Goal: Communication & Community: Answer question/provide support

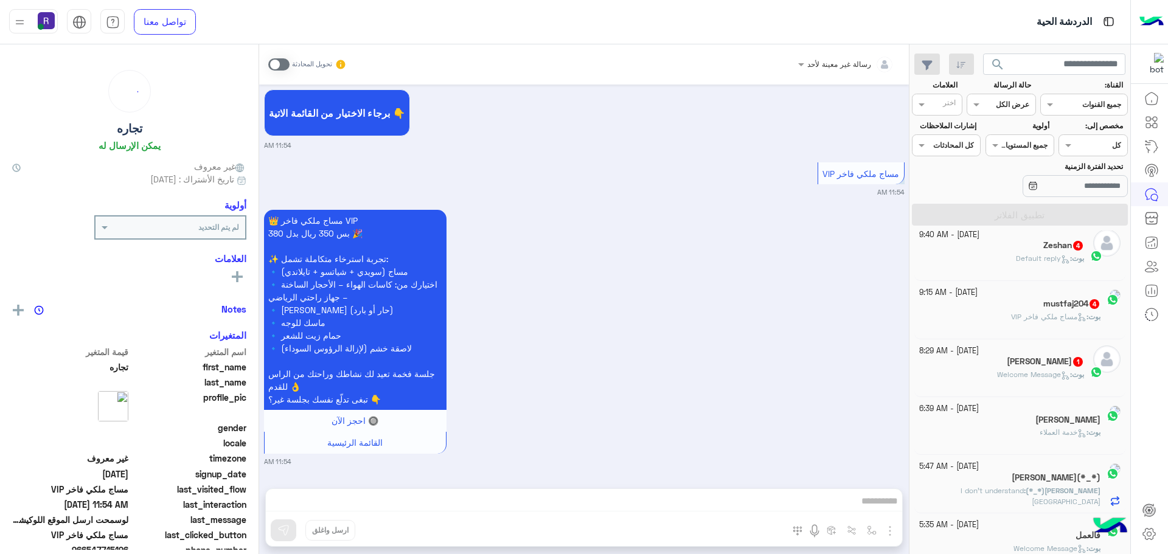
scroll to position [243, 0]
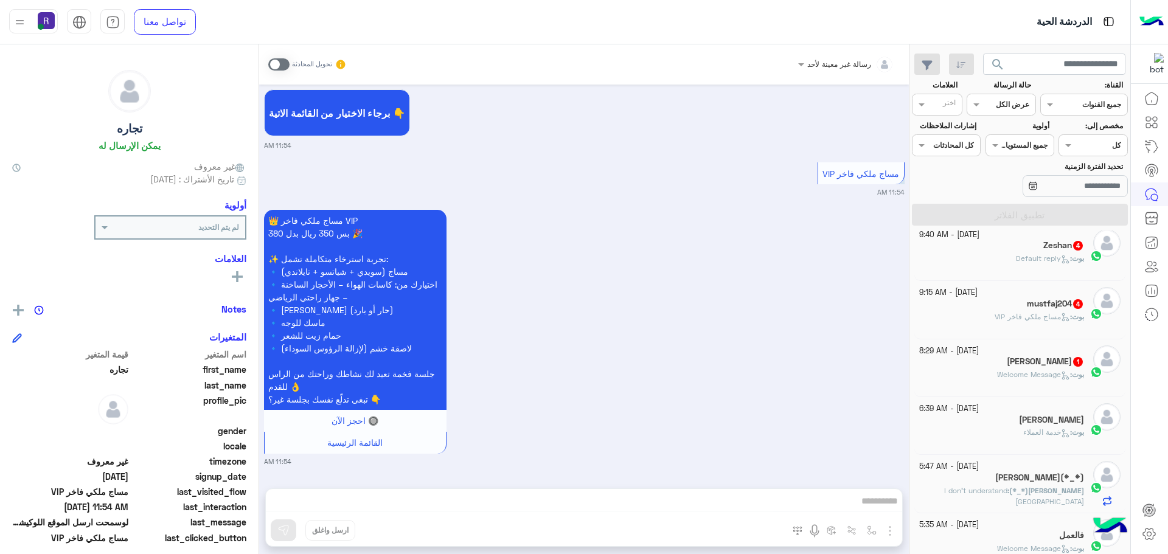
click at [959, 252] on div "Zeshan 4" at bounding box center [1001, 246] width 165 height 13
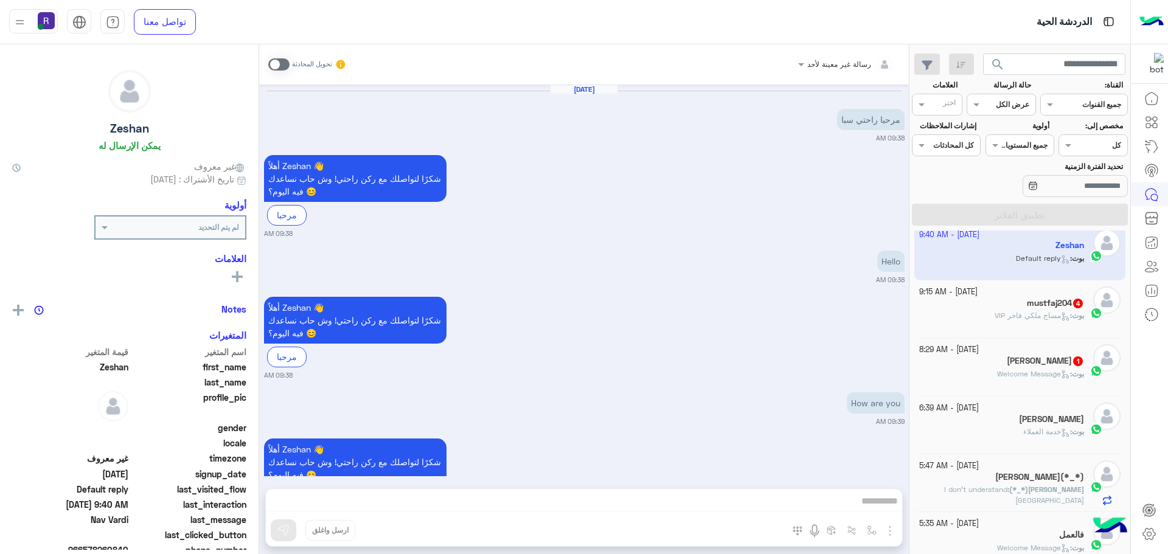
scroll to position [197, 0]
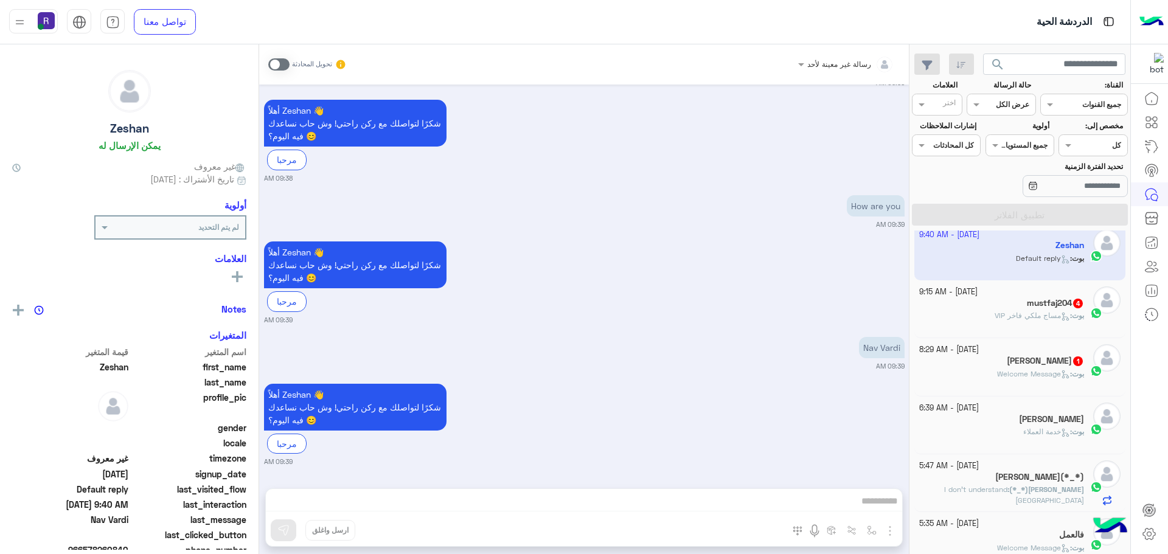
click at [987, 314] on div "بوت : مساج ملكي فاخر VIP" at bounding box center [1001, 320] width 165 height 21
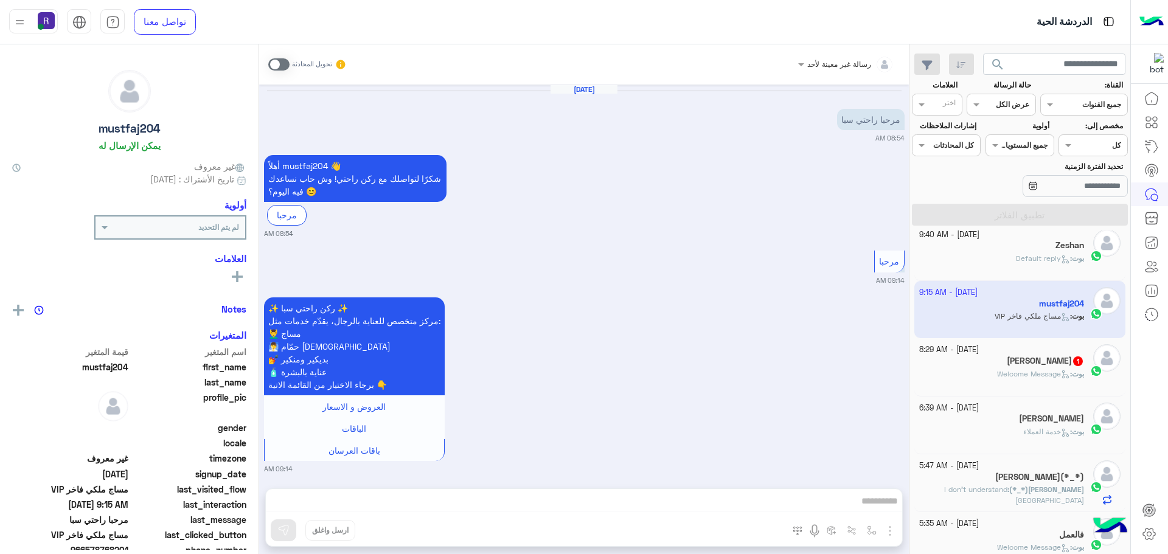
scroll to position [456, 0]
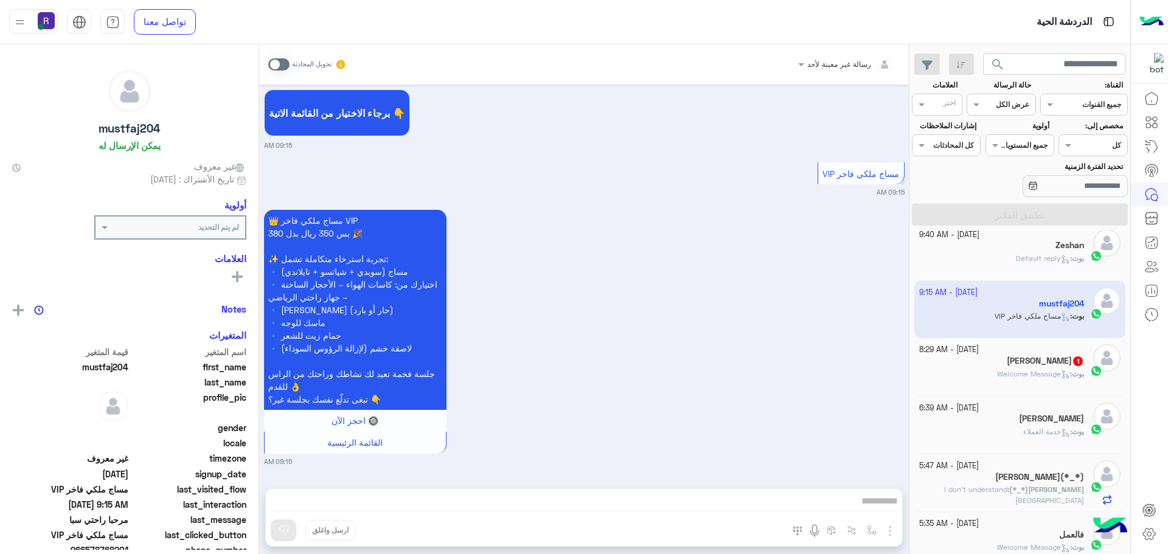
click at [1073, 363] on span "1" at bounding box center [1078, 361] width 10 height 10
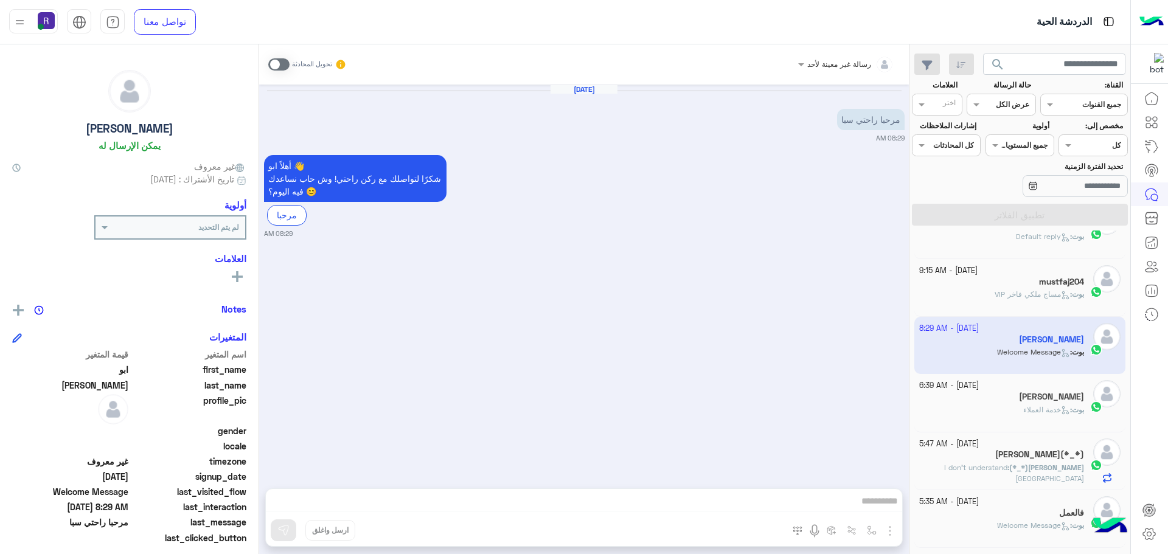
scroll to position [122, 0]
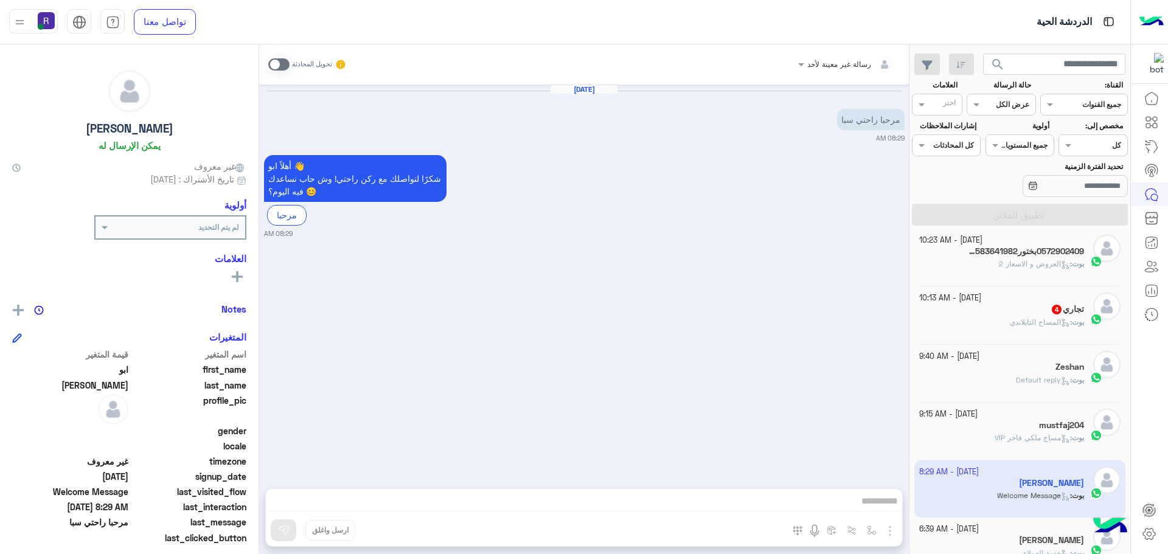
click at [648, 164] on div "أهلاً ابو 👋 شكرًا لتواصلك مع ركن راحتي! وش حاب نساعدك فيه اليوم؟ 😊 مرحبا 08:29 …" at bounding box center [584, 195] width 640 height 86
click at [1039, 314] on div "تجاري 4" at bounding box center [1001, 310] width 165 height 13
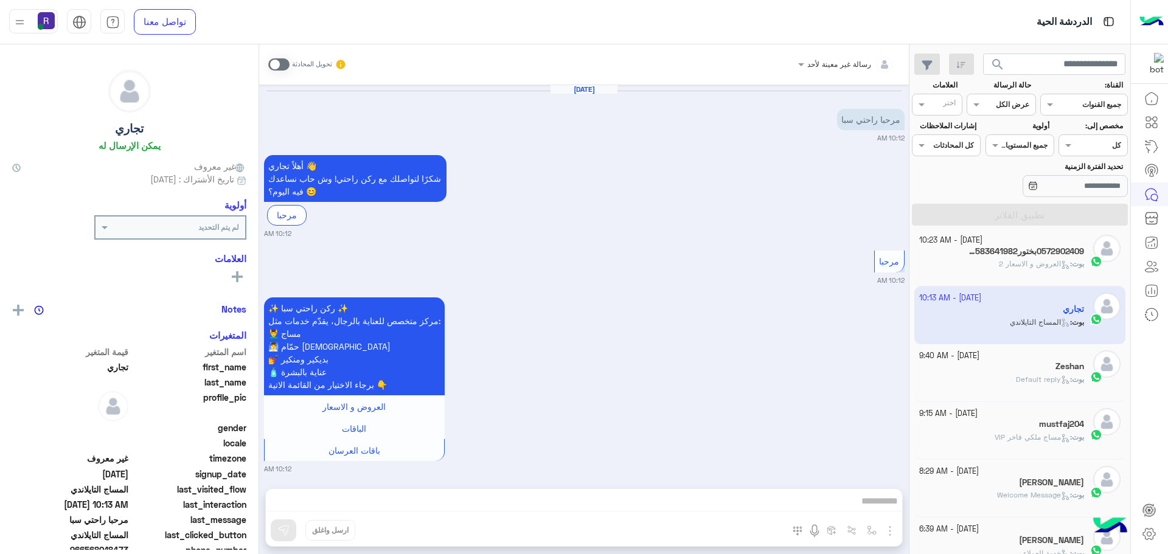
scroll to position [379, 0]
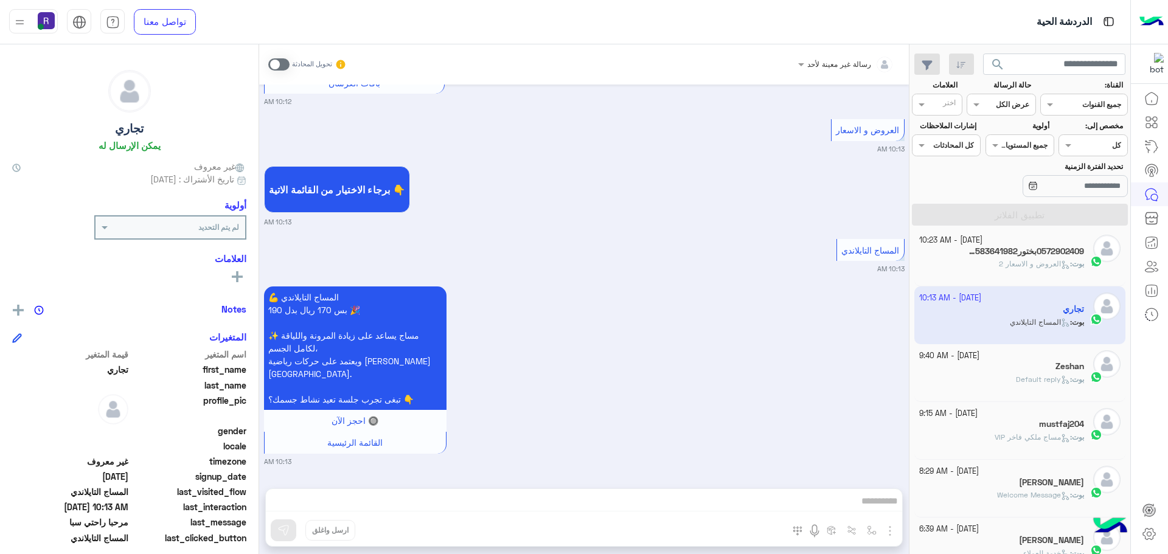
click at [1049, 263] on span "العروض و الاسعار 2" at bounding box center [1034, 263] width 71 height 9
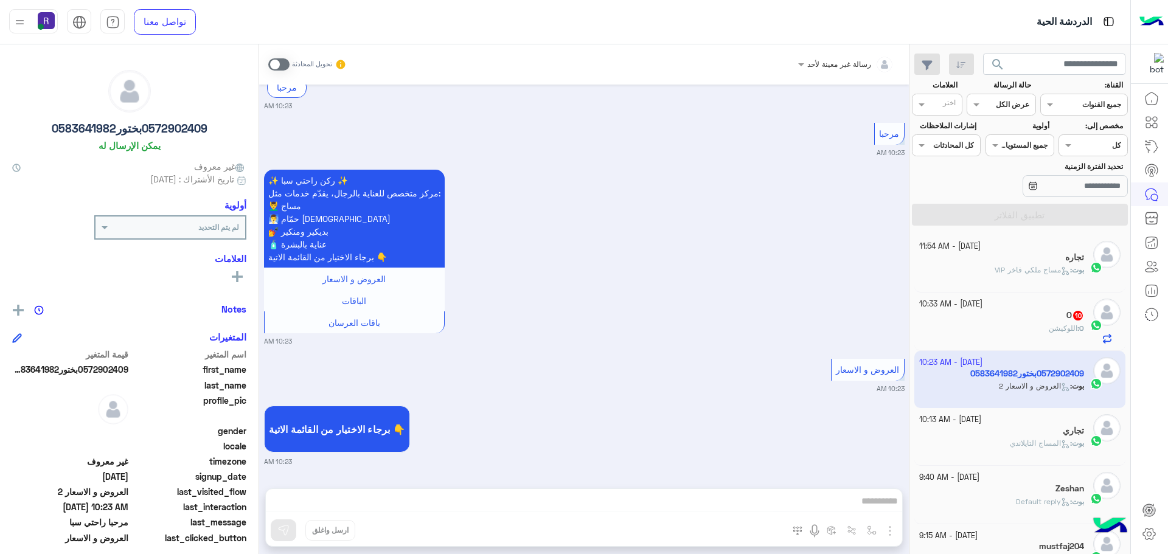
click at [1035, 313] on div "O 10" at bounding box center [1001, 316] width 165 height 13
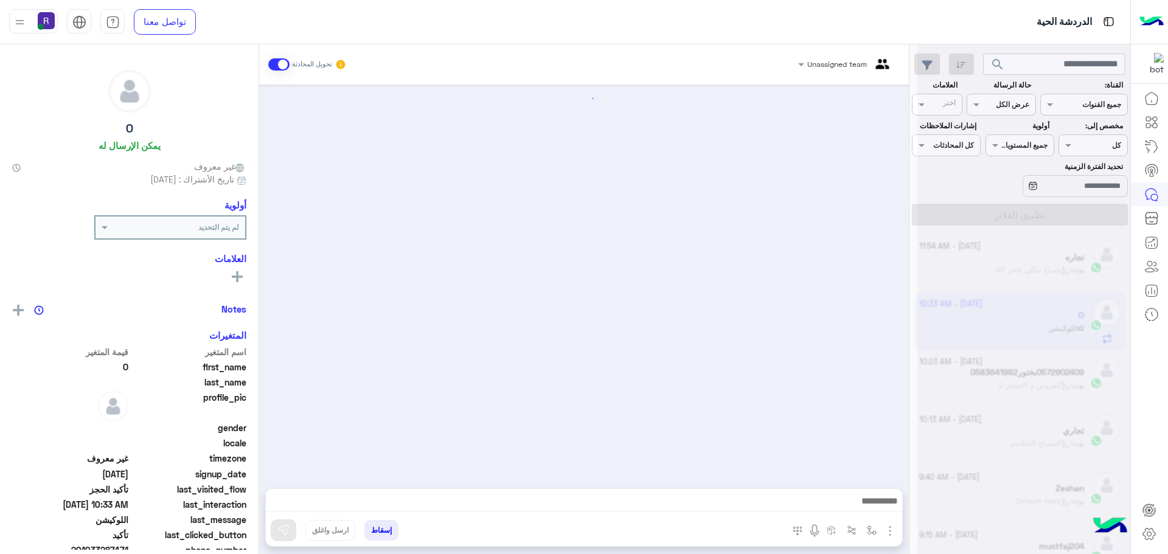
scroll to position [1021, 0]
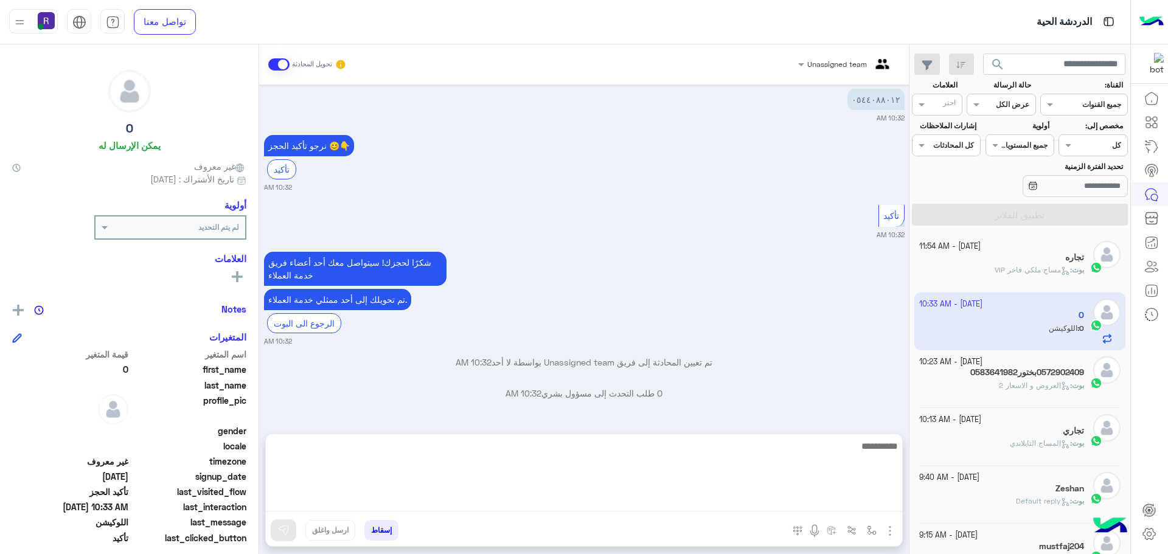
click at [785, 505] on textarea at bounding box center [584, 475] width 636 height 73
type textarea "**********"
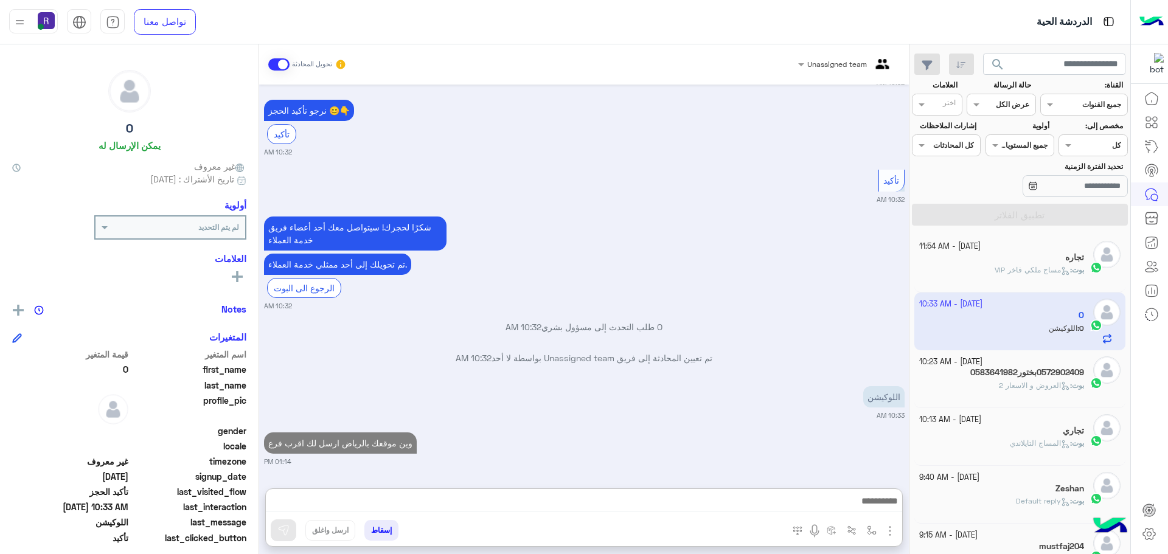
click at [971, 381] on div "بوت : العروض و الاسعار 2" at bounding box center [1001, 390] width 165 height 21
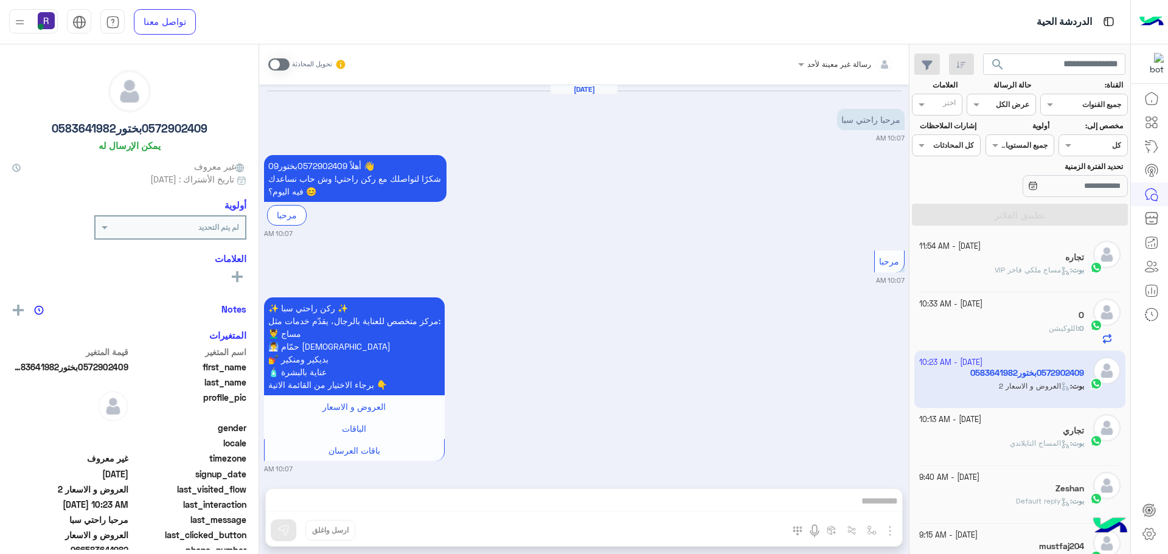
scroll to position [821, 0]
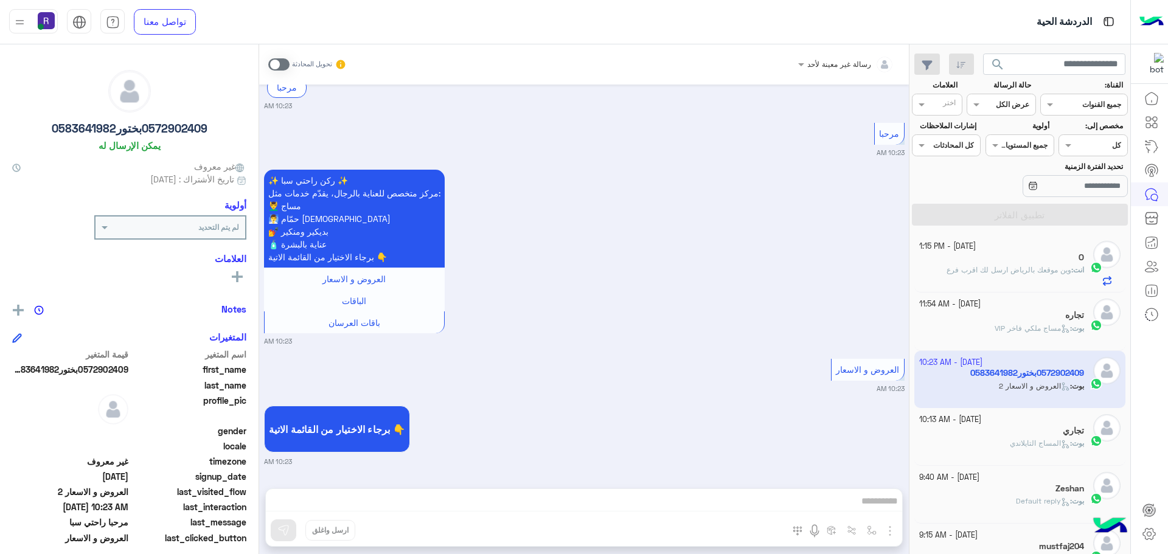
click at [990, 278] on div "انت : وين موقعك بالرياض ارسل لك اقرب فرع" at bounding box center [1001, 275] width 165 height 21
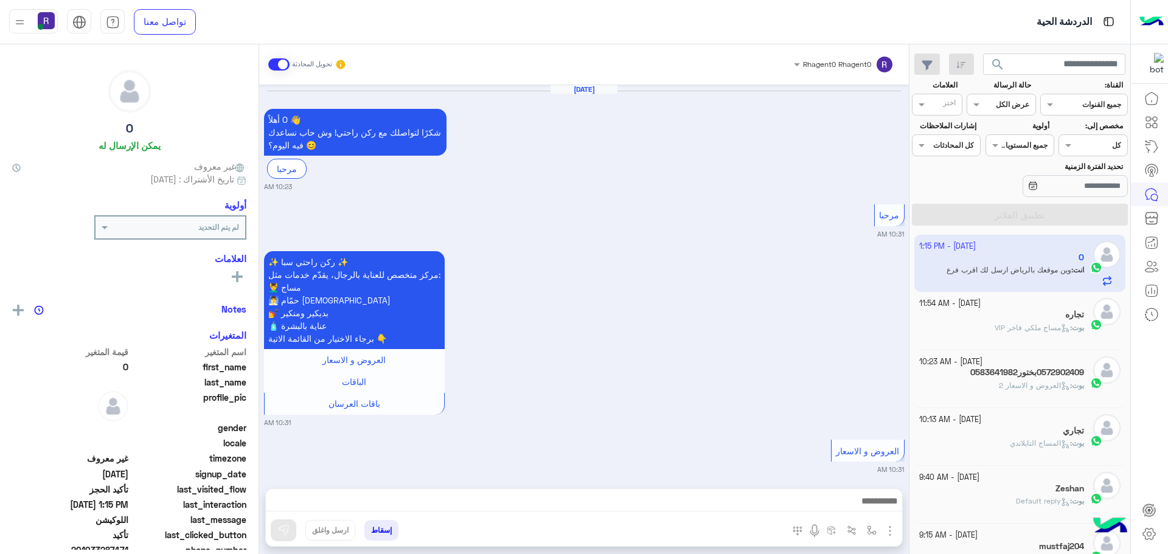
scroll to position [1052, 0]
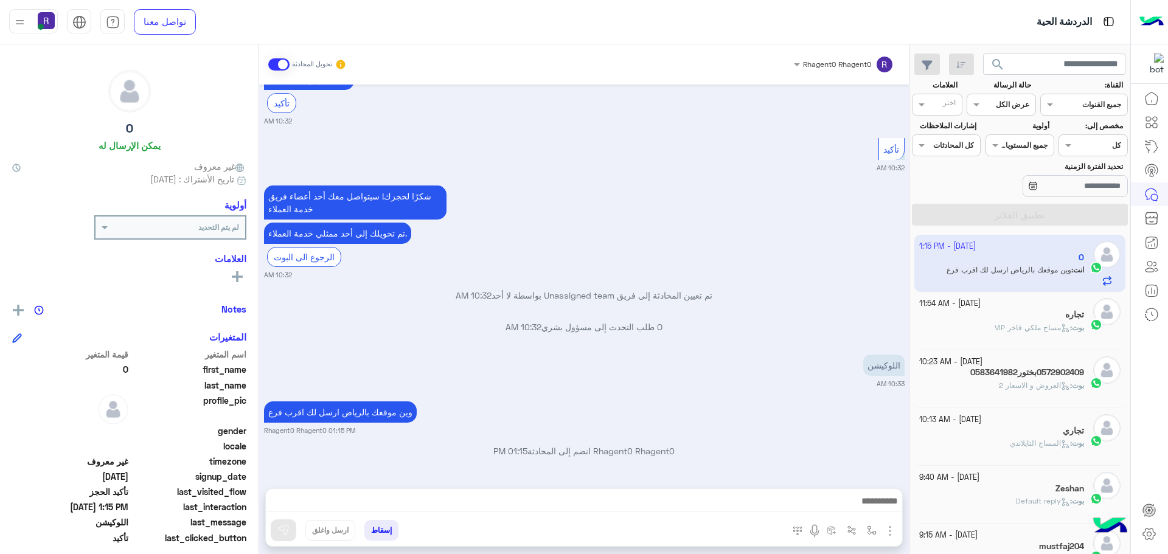
click at [1027, 293] on div "[DATE] - 11:54 AM تجاره بوت : مساج ملكي فاخر VIP" at bounding box center [1020, 321] width 212 height 58
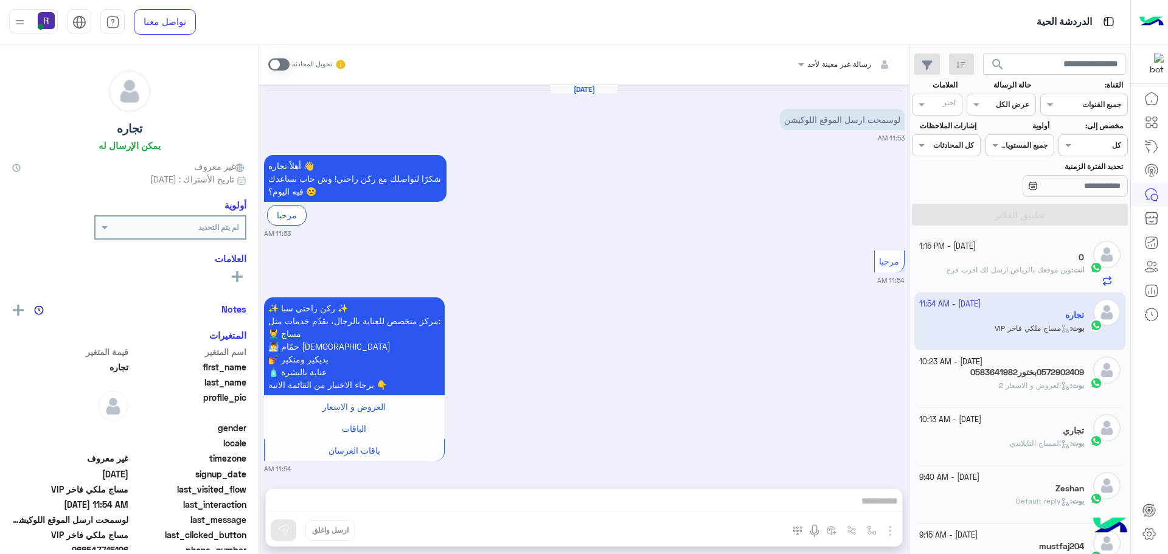
scroll to position [456, 0]
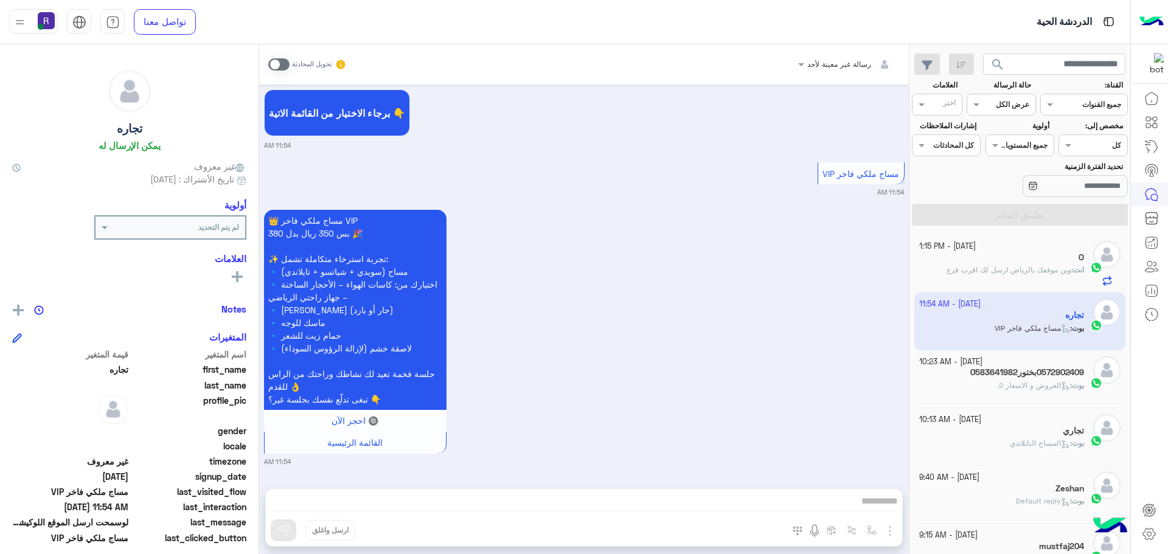
drag, startPoint x: 1032, startPoint y: 265, endPoint x: 1035, endPoint y: 272, distance: 7.1
click at [1035, 272] on span "وين موقعك بالرياض ارسل لك اقرب فرع" at bounding box center [1008, 269] width 125 height 9
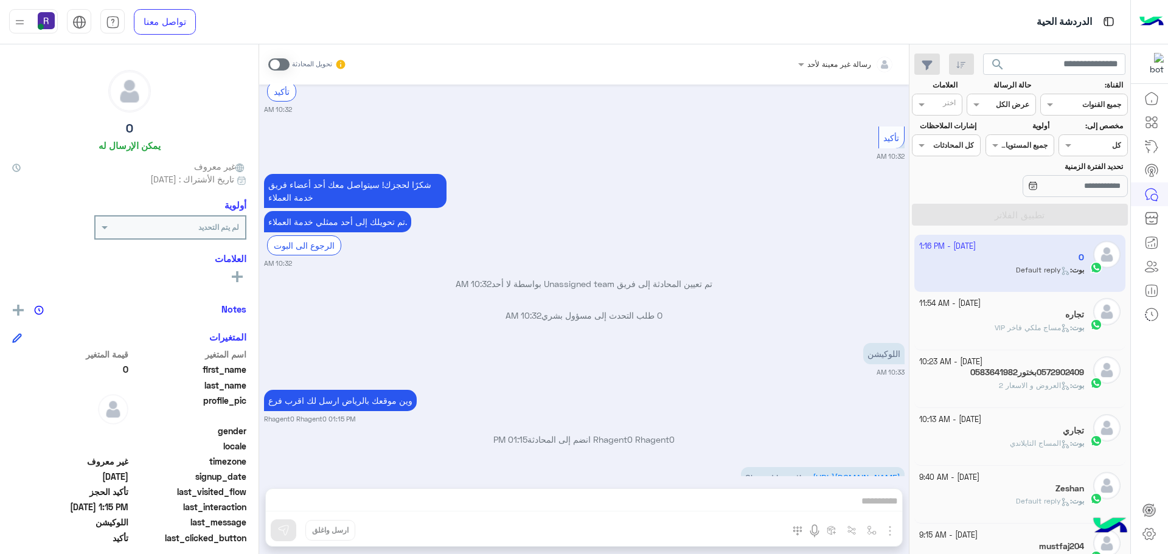
scroll to position [1250, 0]
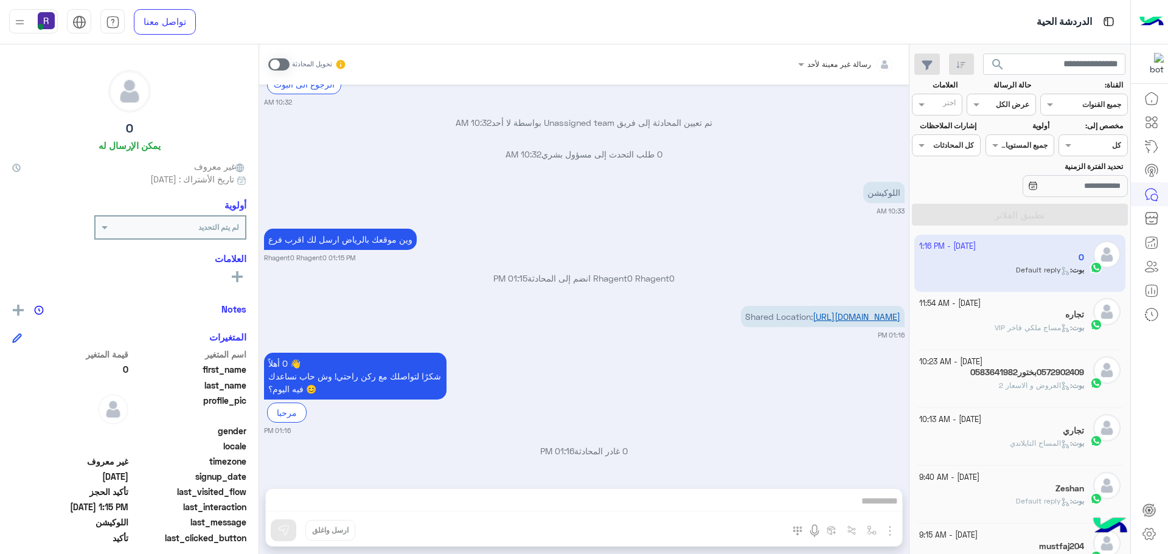
click at [833, 311] on link "[URL][DOMAIN_NAME]" at bounding box center [857, 316] width 88 height 10
click at [282, 66] on span at bounding box center [278, 64] width 21 height 12
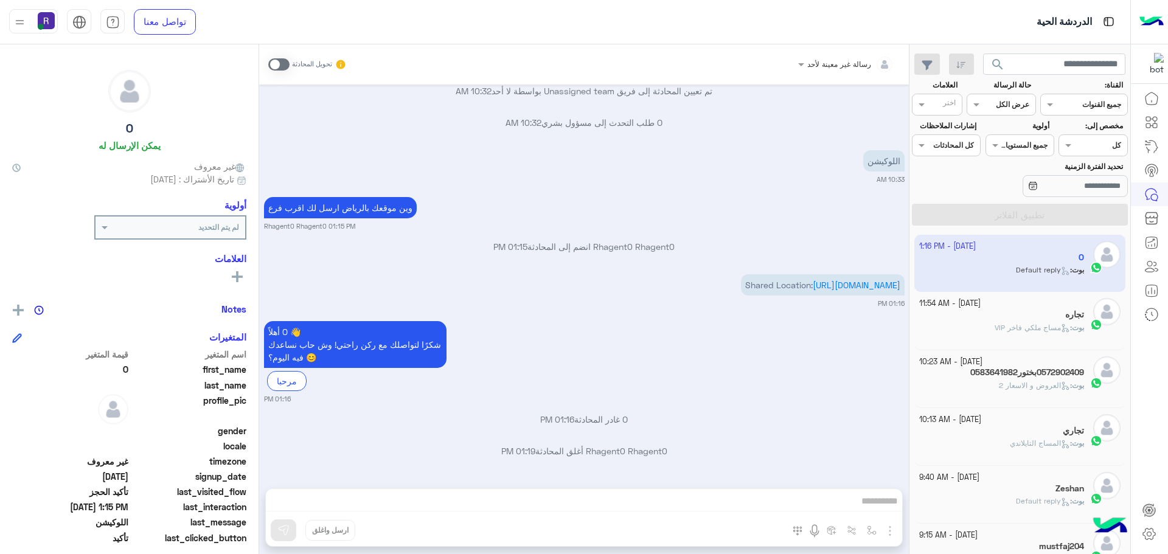
scroll to position [1282, 0]
click at [276, 61] on span at bounding box center [278, 64] width 21 height 12
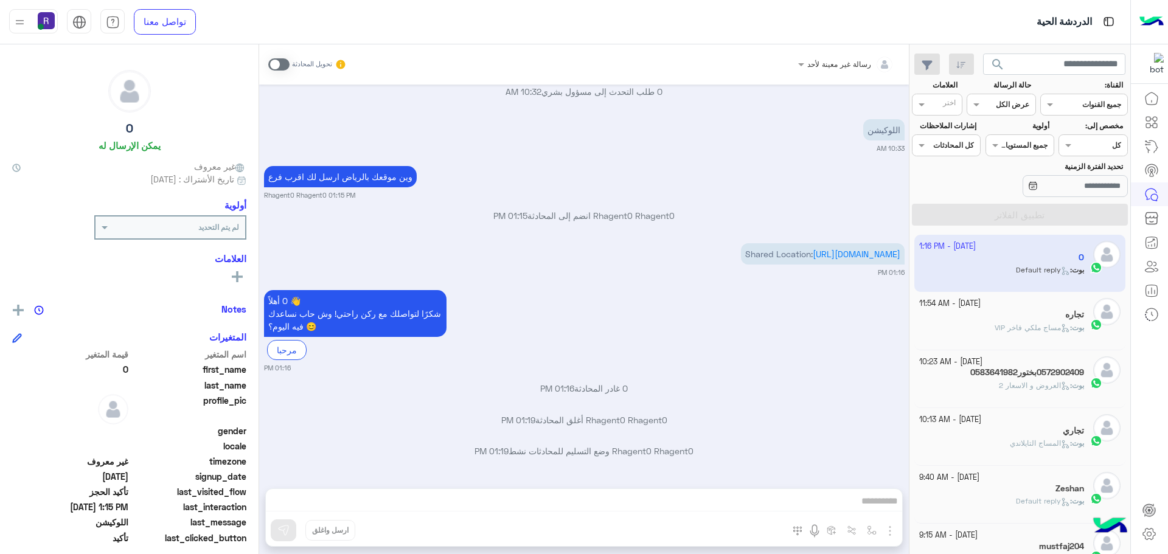
click at [634, 503] on div "رسالة غير معينة لأحد تحويل المحادثة [DATE] أهلاً O 👋 شكرًا لتواصلك مع ركن راحتي…" at bounding box center [584, 301] width 650 height 515
click at [982, 324] on div "بوت : مساج ملكي فاخر VIP" at bounding box center [1001, 332] width 165 height 21
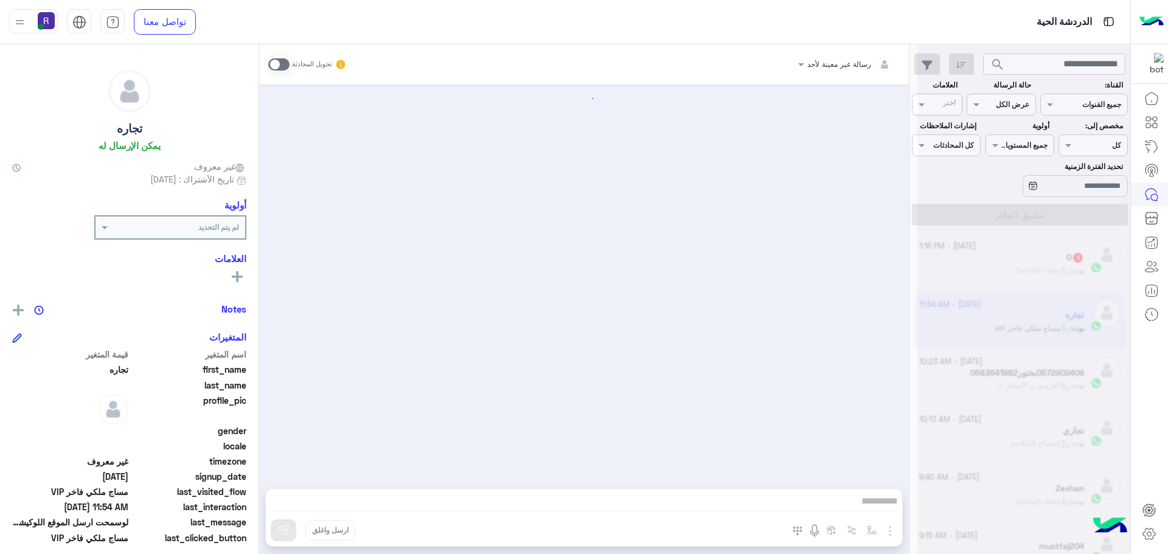
scroll to position [456, 0]
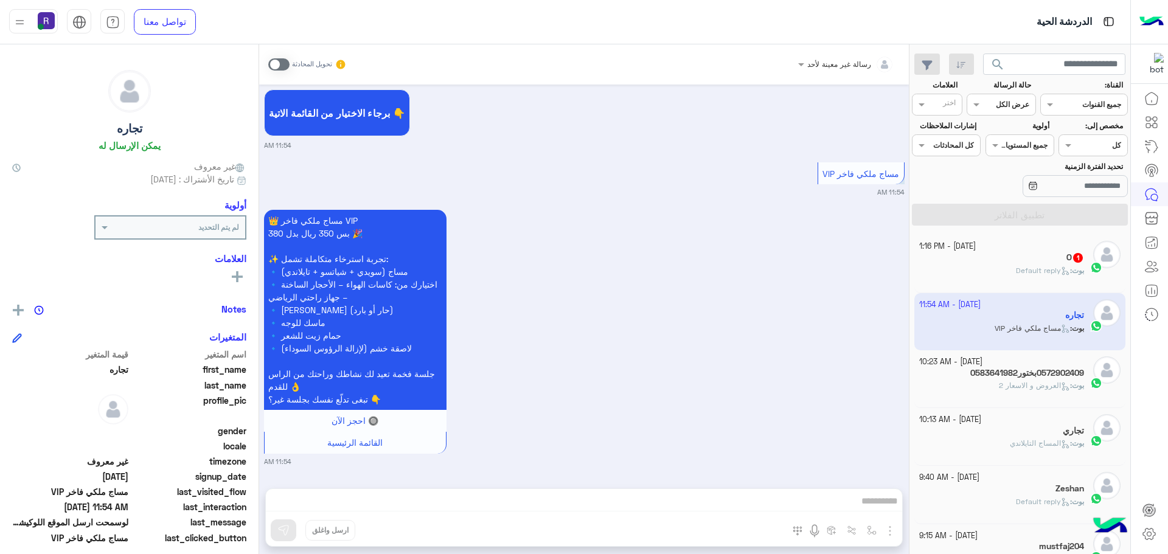
click at [992, 263] on div "O 1" at bounding box center [1001, 258] width 165 height 13
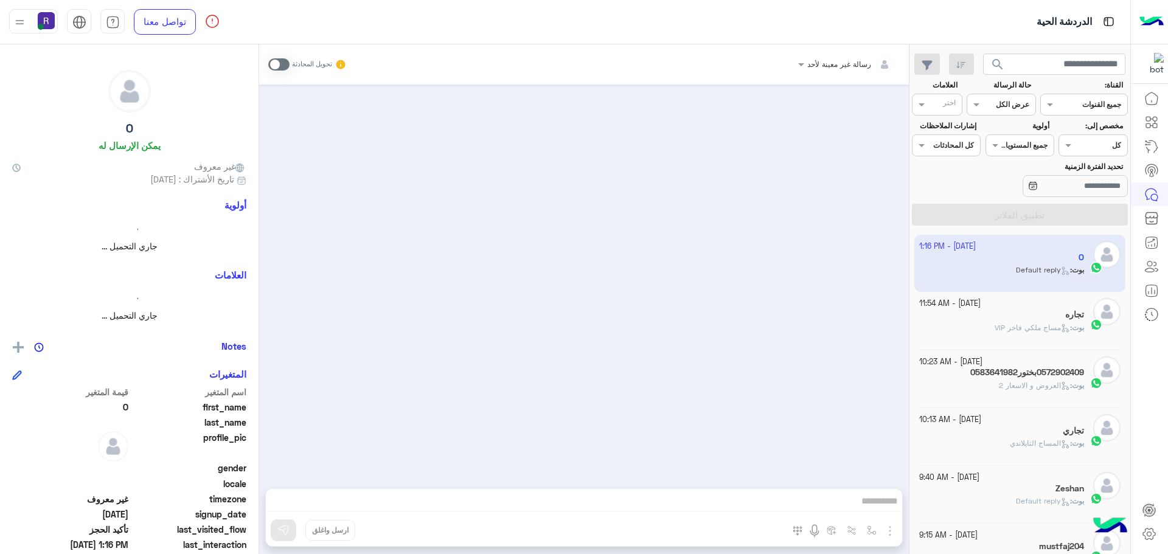
click at [1027, 328] on span "مساج ملكي فاخر VIP" at bounding box center [1031, 327] width 75 height 9
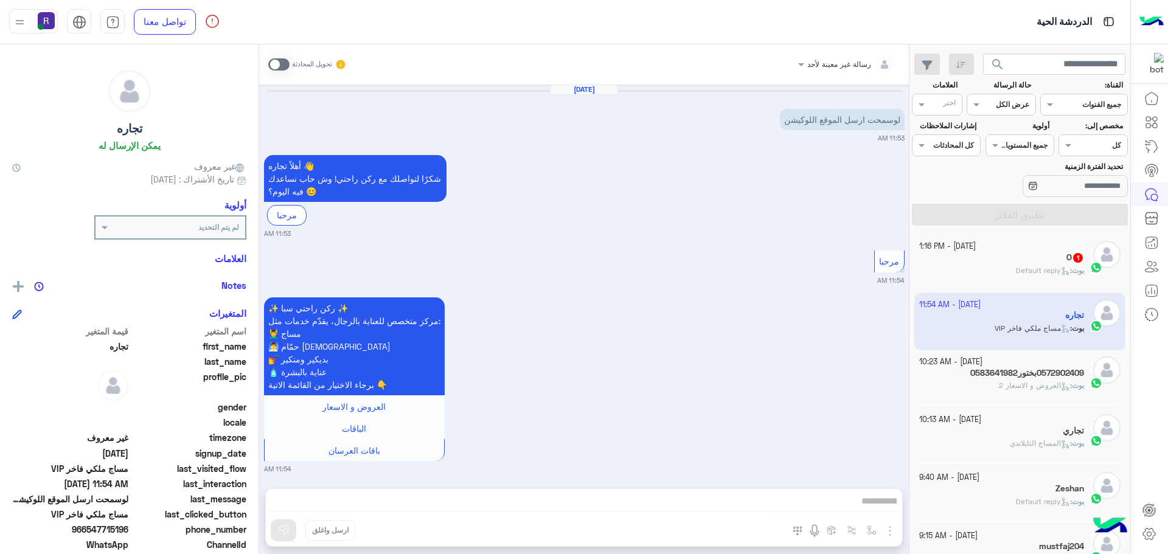
scroll to position [456, 0]
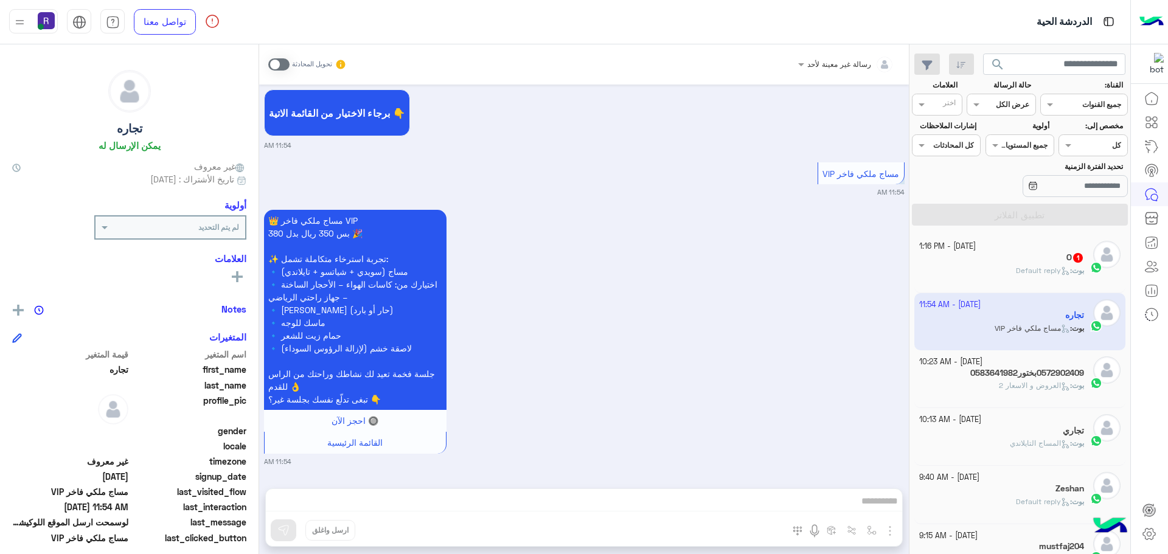
click at [957, 270] on div "[PERSON_NAME] : Default reply" at bounding box center [1001, 275] width 165 height 21
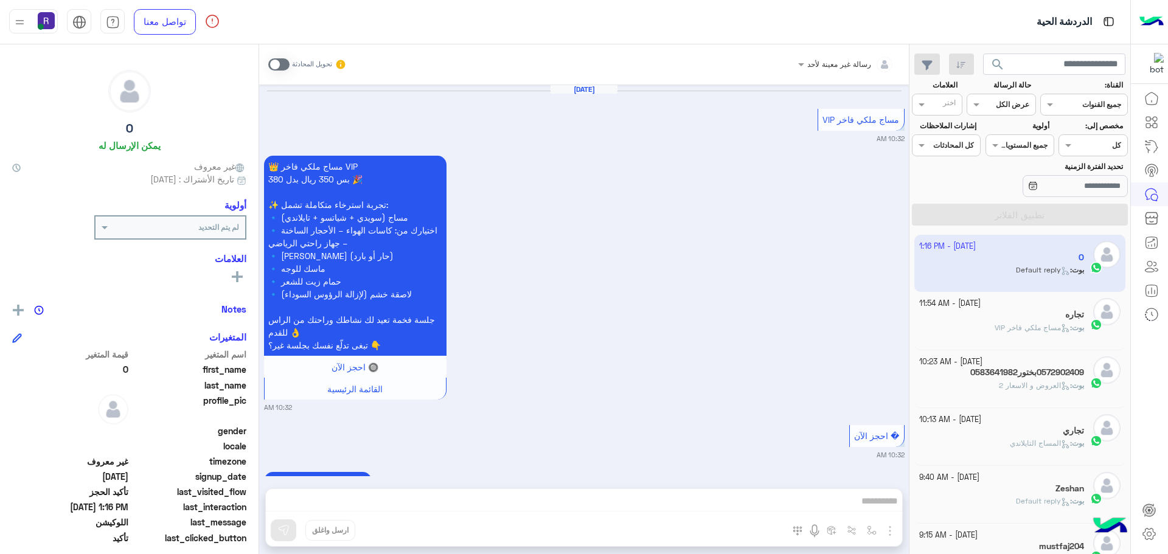
scroll to position [850, 0]
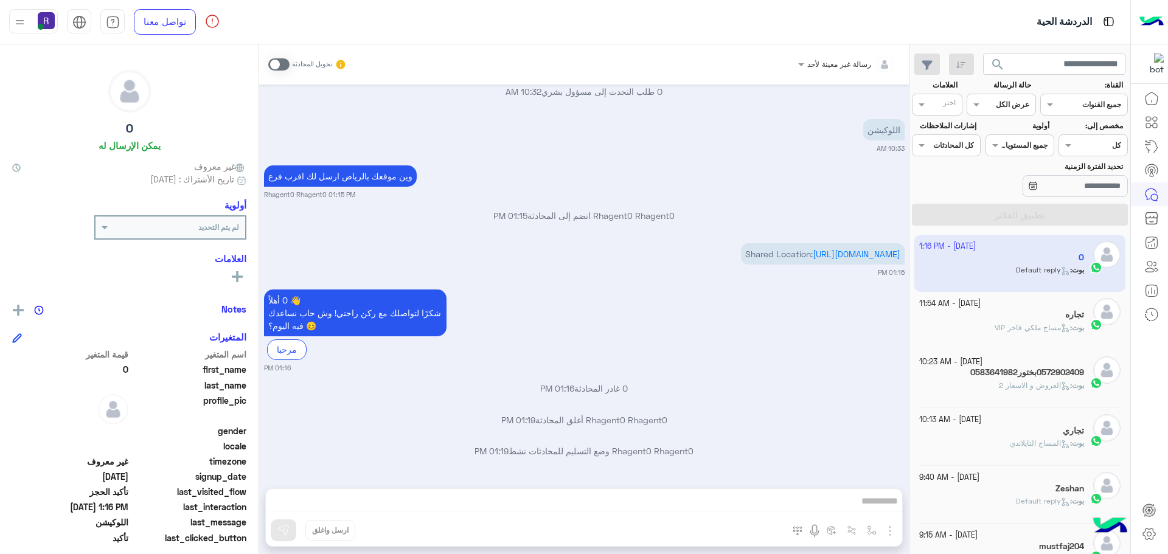
click at [285, 69] on span at bounding box center [278, 64] width 21 height 12
click at [282, 64] on span at bounding box center [278, 64] width 21 height 12
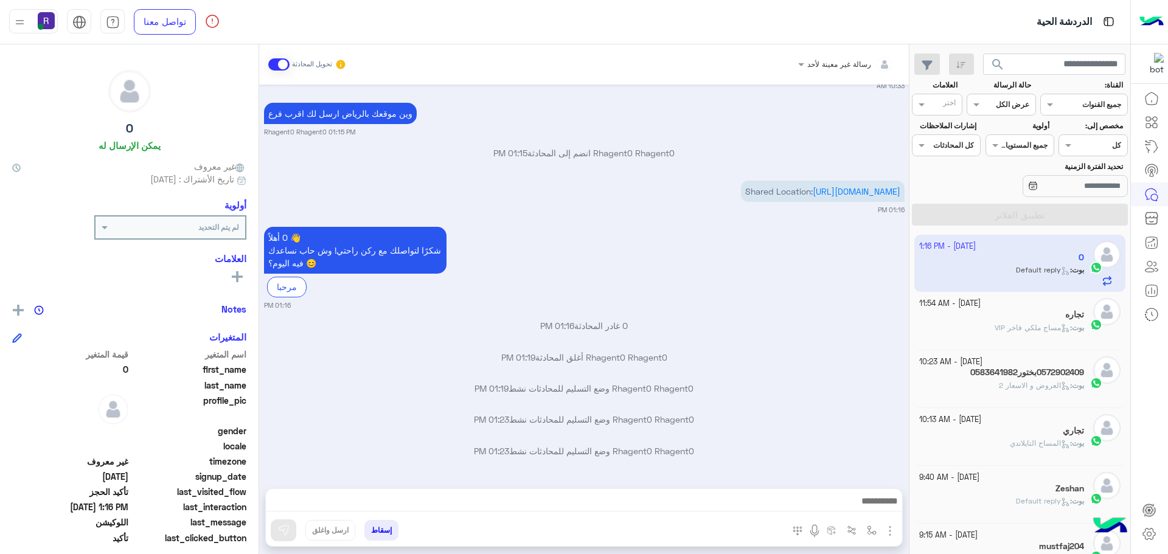
scroll to position [944, 0]
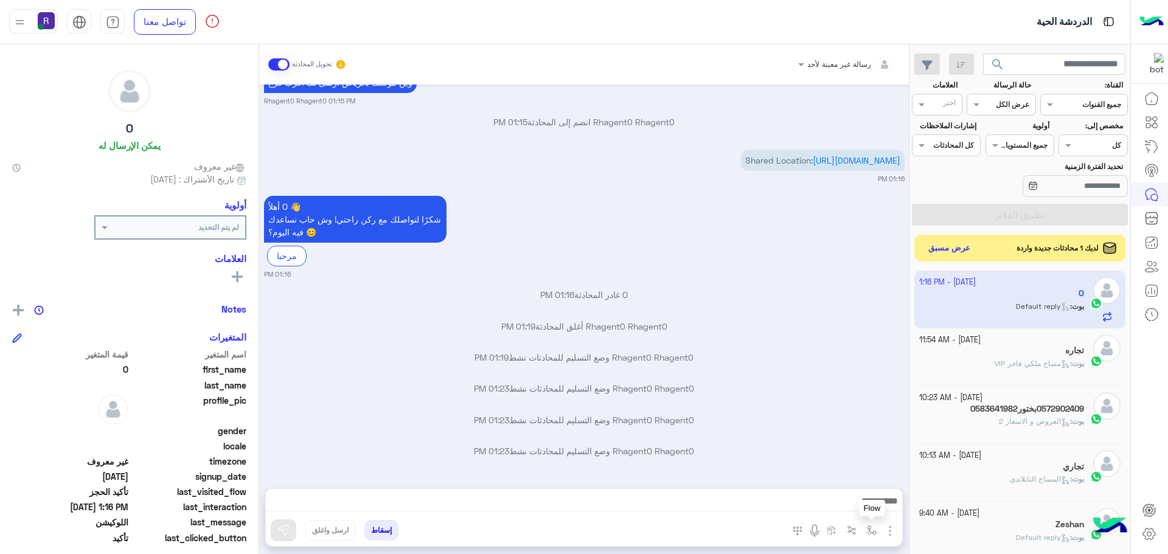
click at [874, 536] on button "button" at bounding box center [872, 530] width 20 height 20
click at [856, 494] on div "أدخل اسم مجموعة الرسائل" at bounding box center [829, 504] width 105 height 22
type input "**"
click at [833, 485] on div "الجنادرية" at bounding box center [836, 482] width 90 height 24
type textarea "*********"
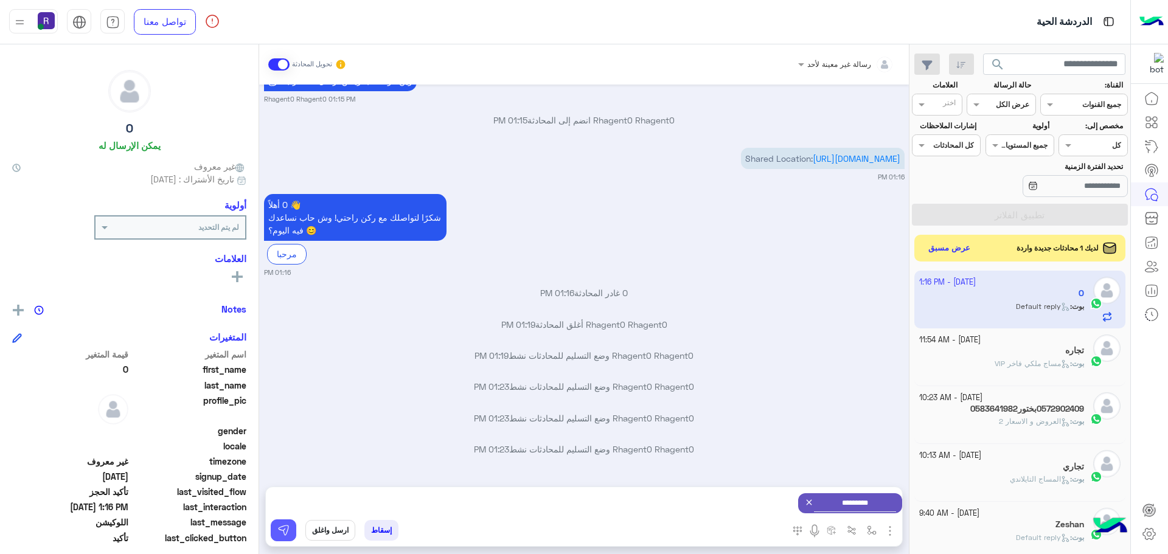
click at [279, 531] on img at bounding box center [283, 530] width 12 height 12
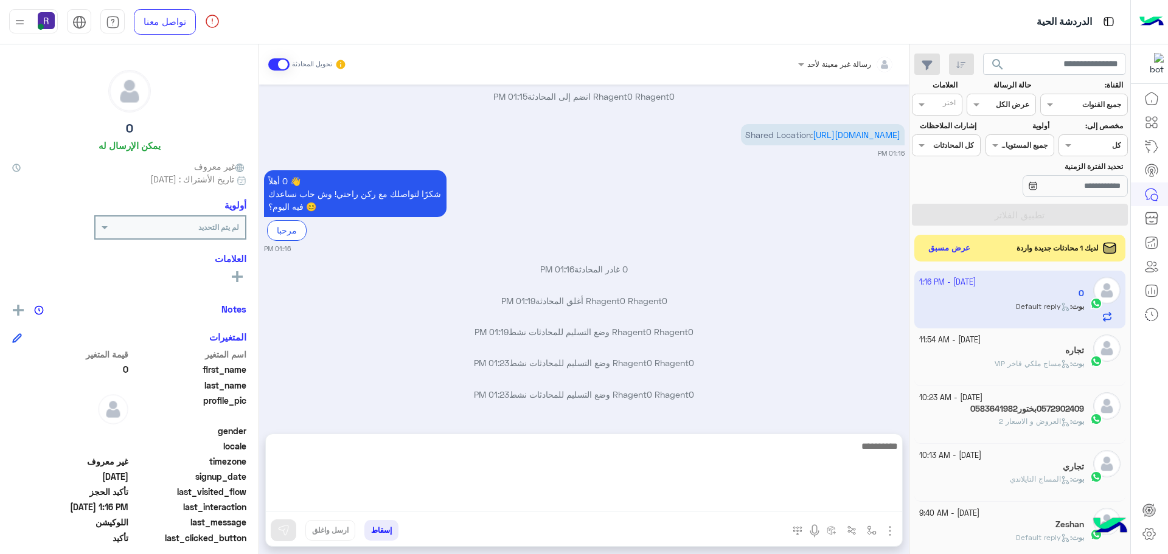
click at [831, 507] on textarea at bounding box center [584, 475] width 636 height 73
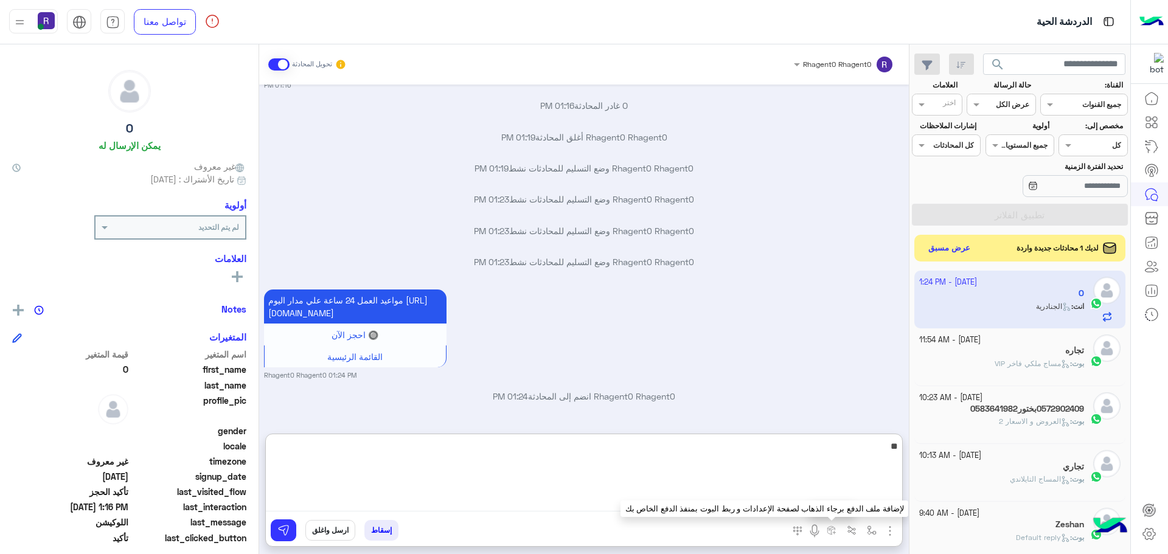
type textarea "*"
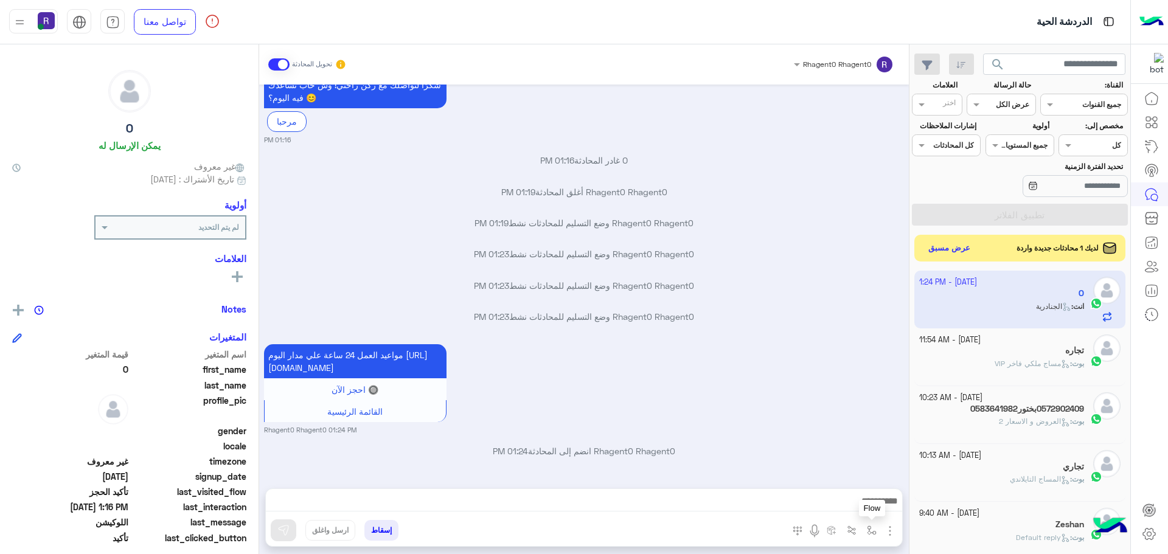
click at [875, 535] on img "button" at bounding box center [872, 530] width 10 height 10
click at [854, 502] on input "text" at bounding box center [844, 501] width 61 height 11
type input "***"
click at [864, 481] on span "لبن" at bounding box center [868, 481] width 13 height 11
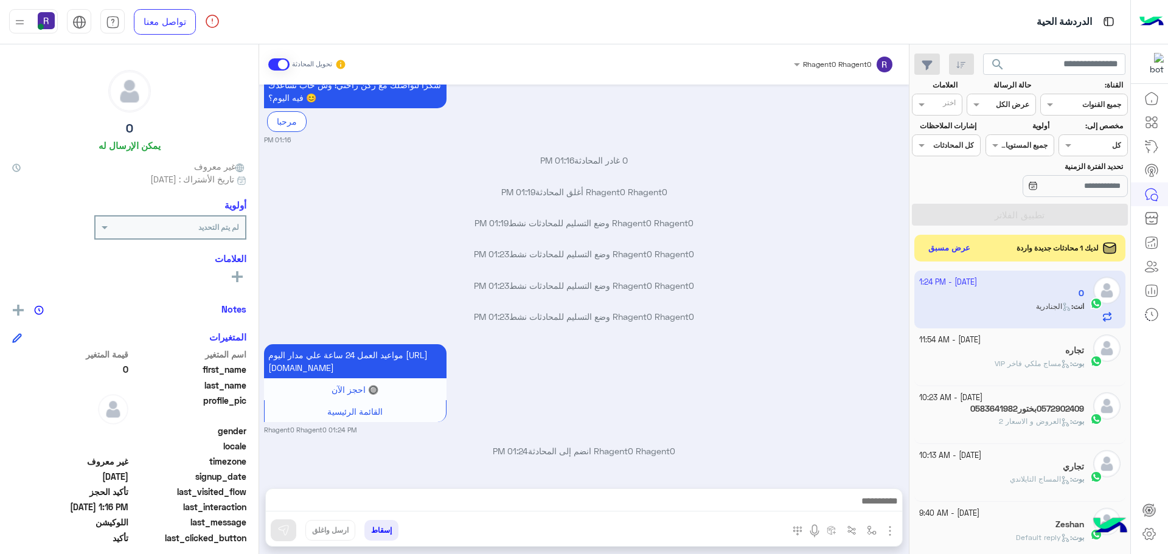
type textarea "***"
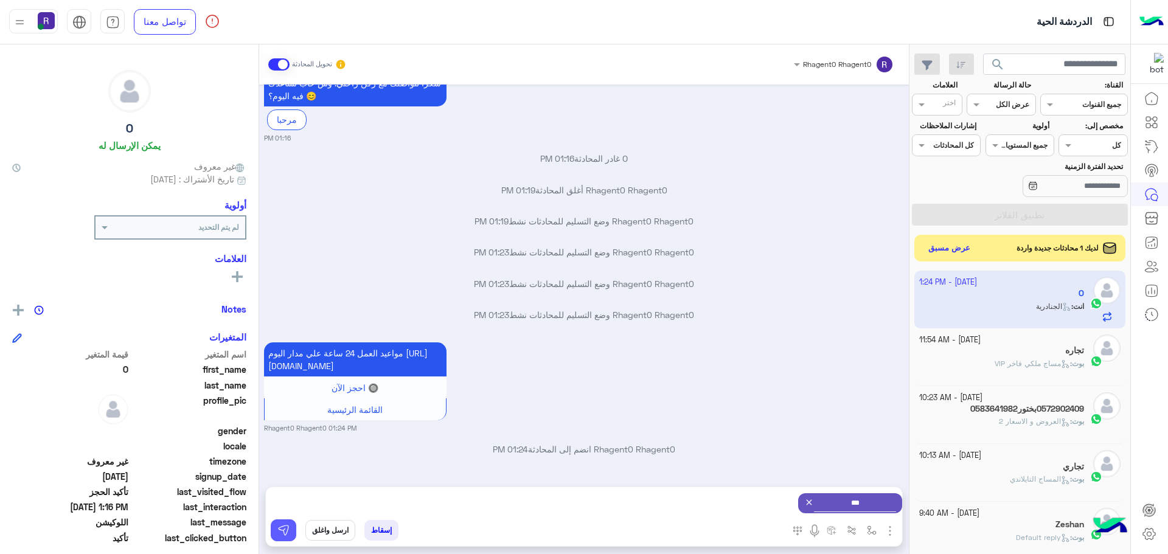
click at [281, 532] on img at bounding box center [283, 530] width 12 height 12
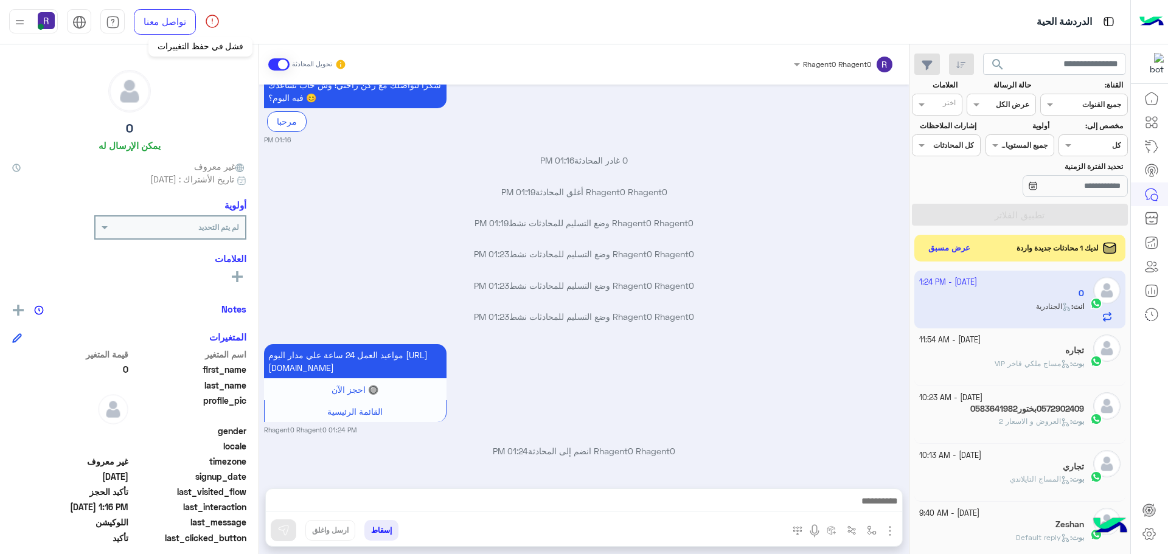
scroll to position [1207, 0]
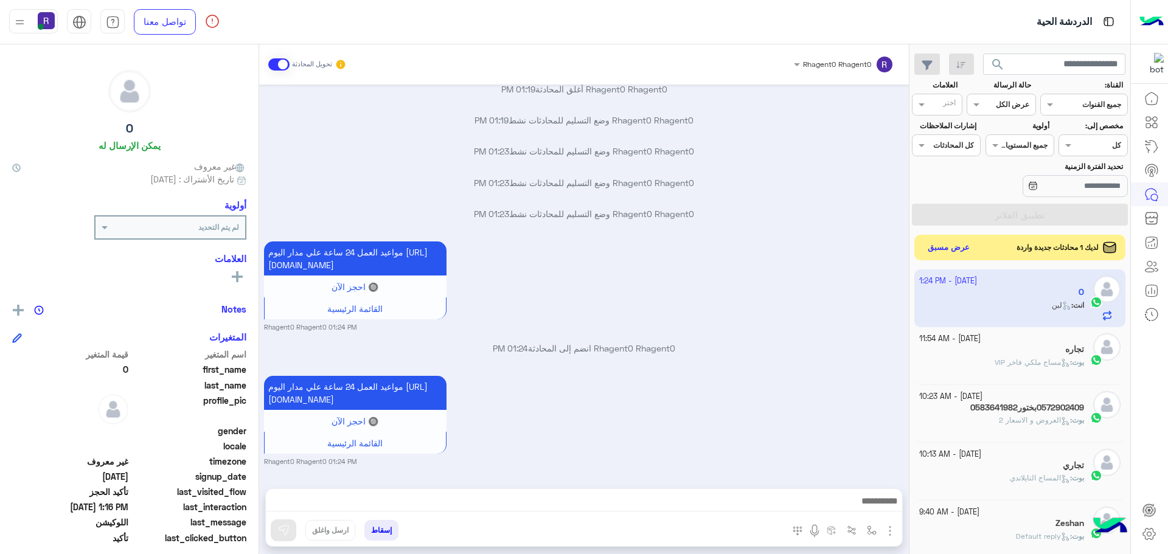
click at [949, 246] on button "عرض مسبق" at bounding box center [948, 248] width 51 height 16
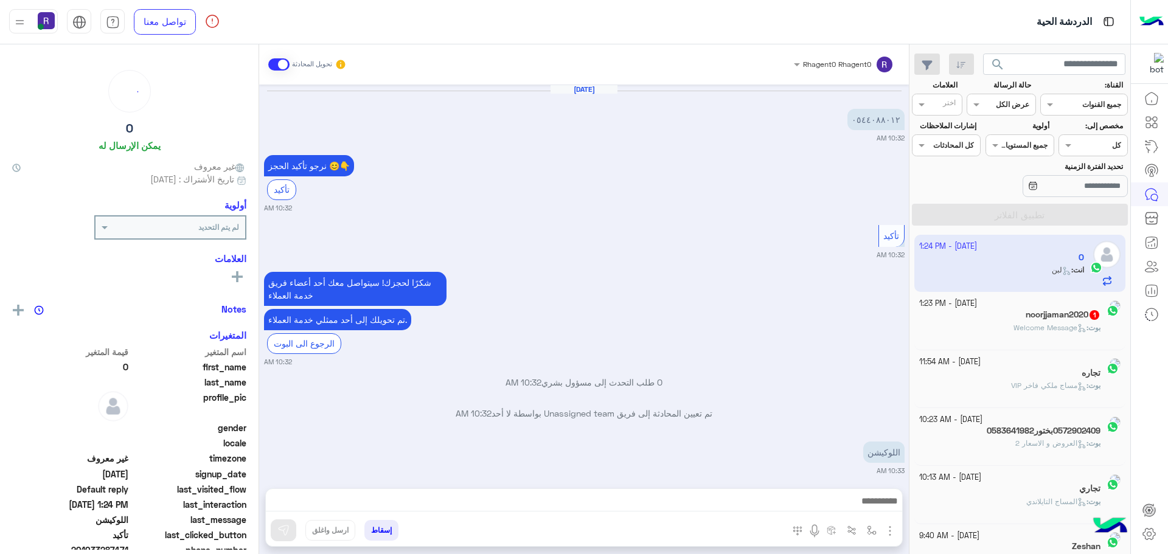
scroll to position [704, 0]
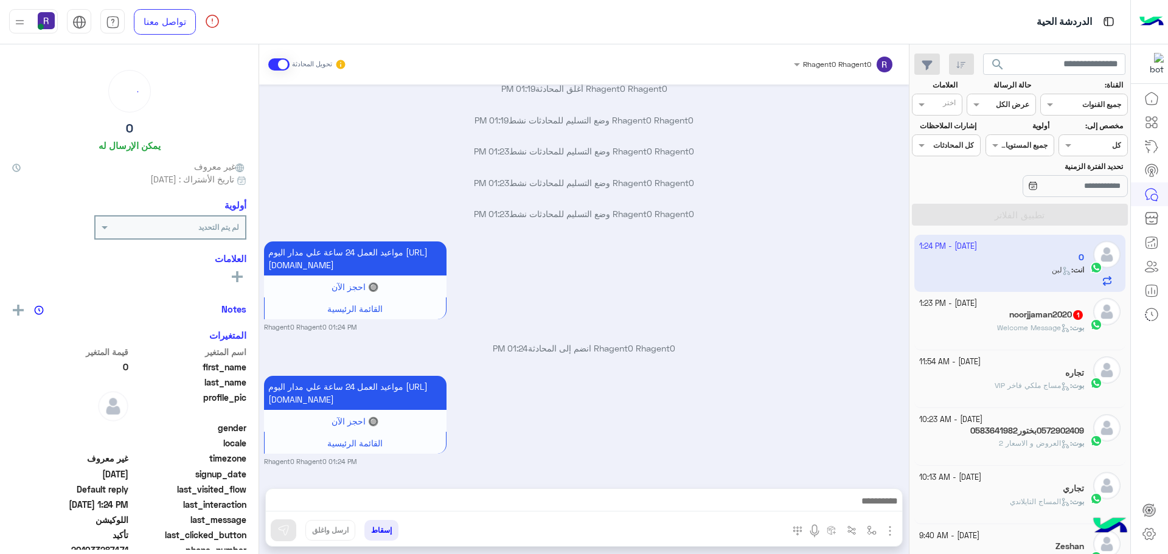
click at [1038, 330] on span "Welcome Message" at bounding box center [1033, 327] width 73 height 9
